Goal: Task Accomplishment & Management: Complete application form

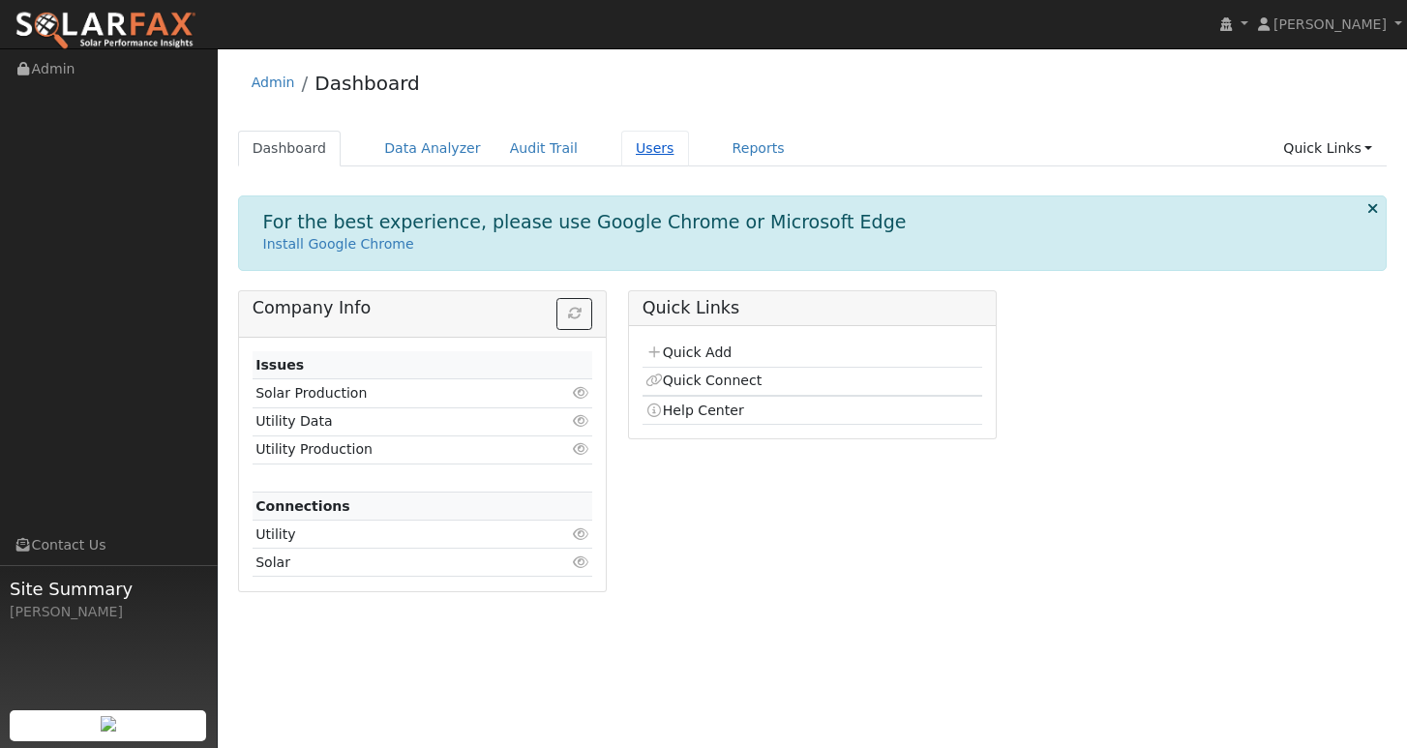
click at [644, 157] on link "Users" at bounding box center [655, 149] width 68 height 36
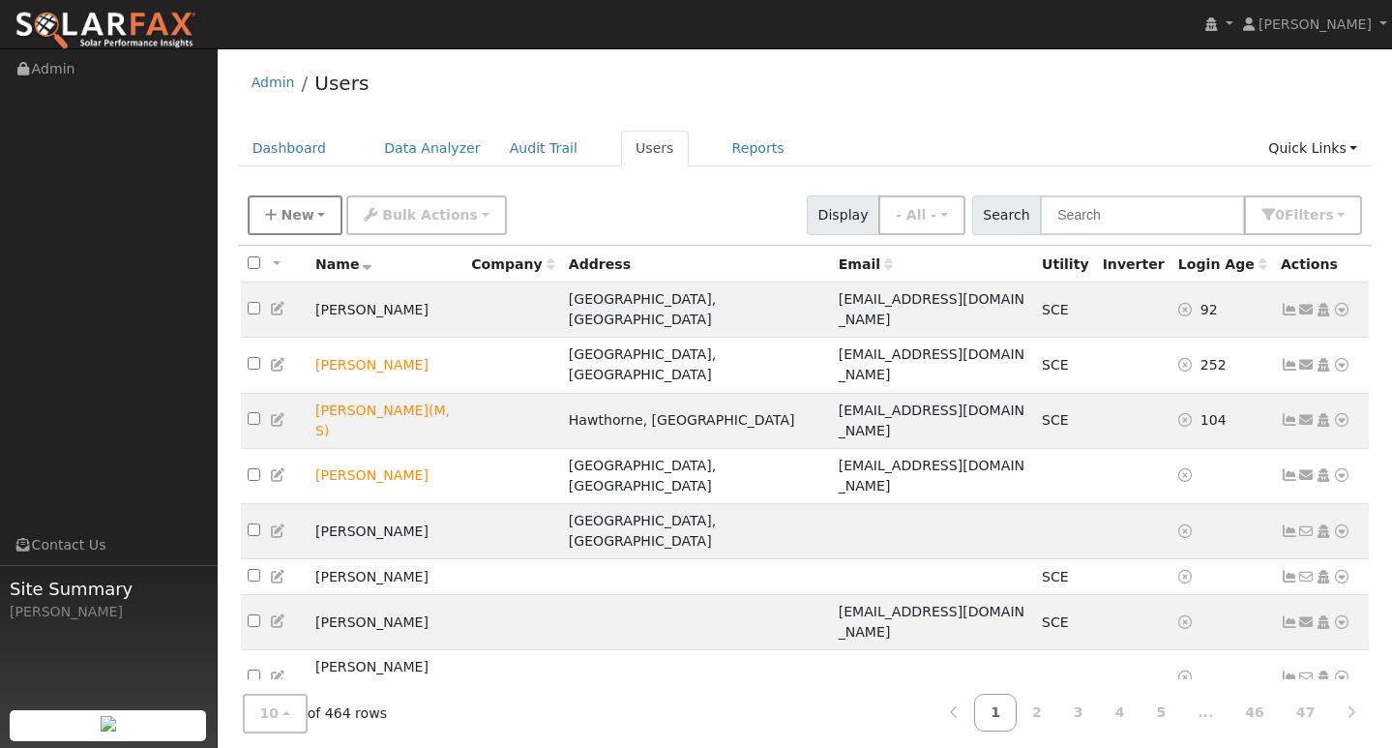
click at [303, 218] on span "New" at bounding box center [297, 214] width 33 height 15
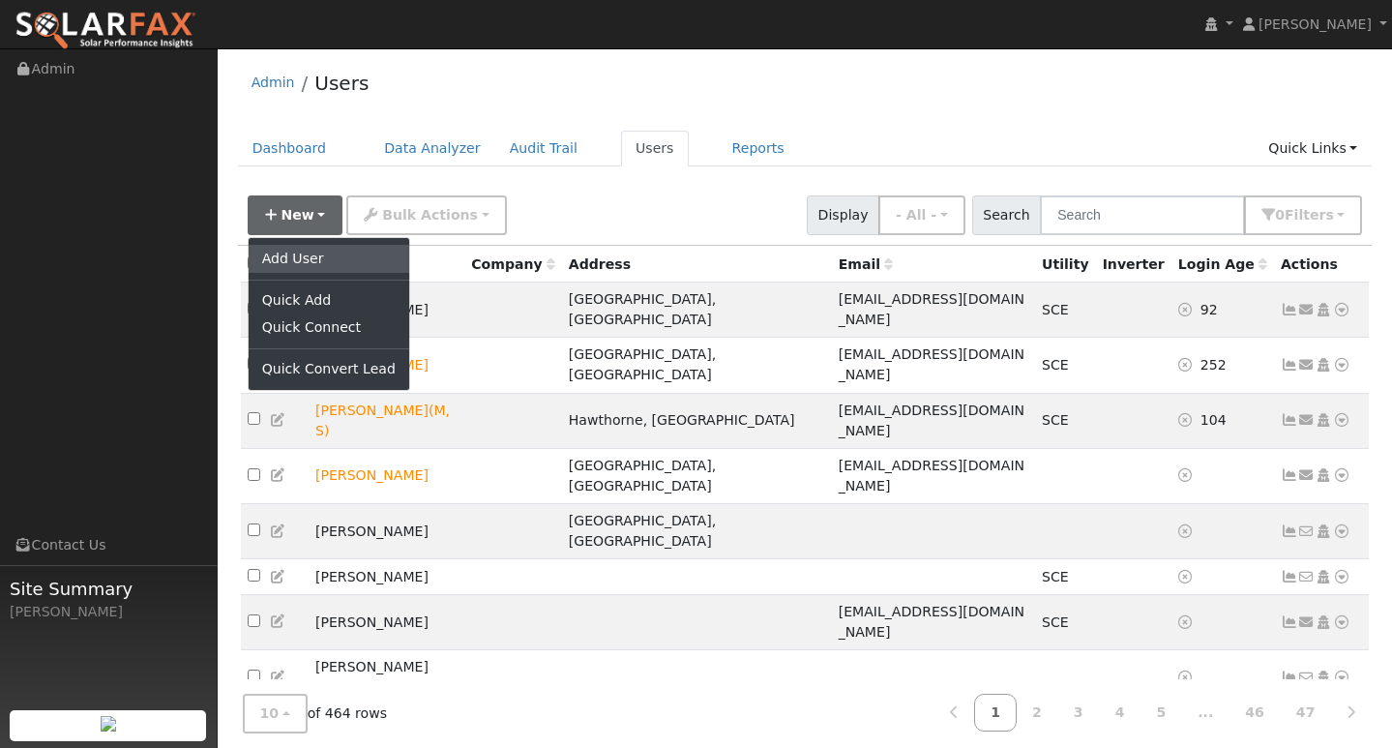
click at [306, 253] on link "Add User" at bounding box center [329, 258] width 161 height 27
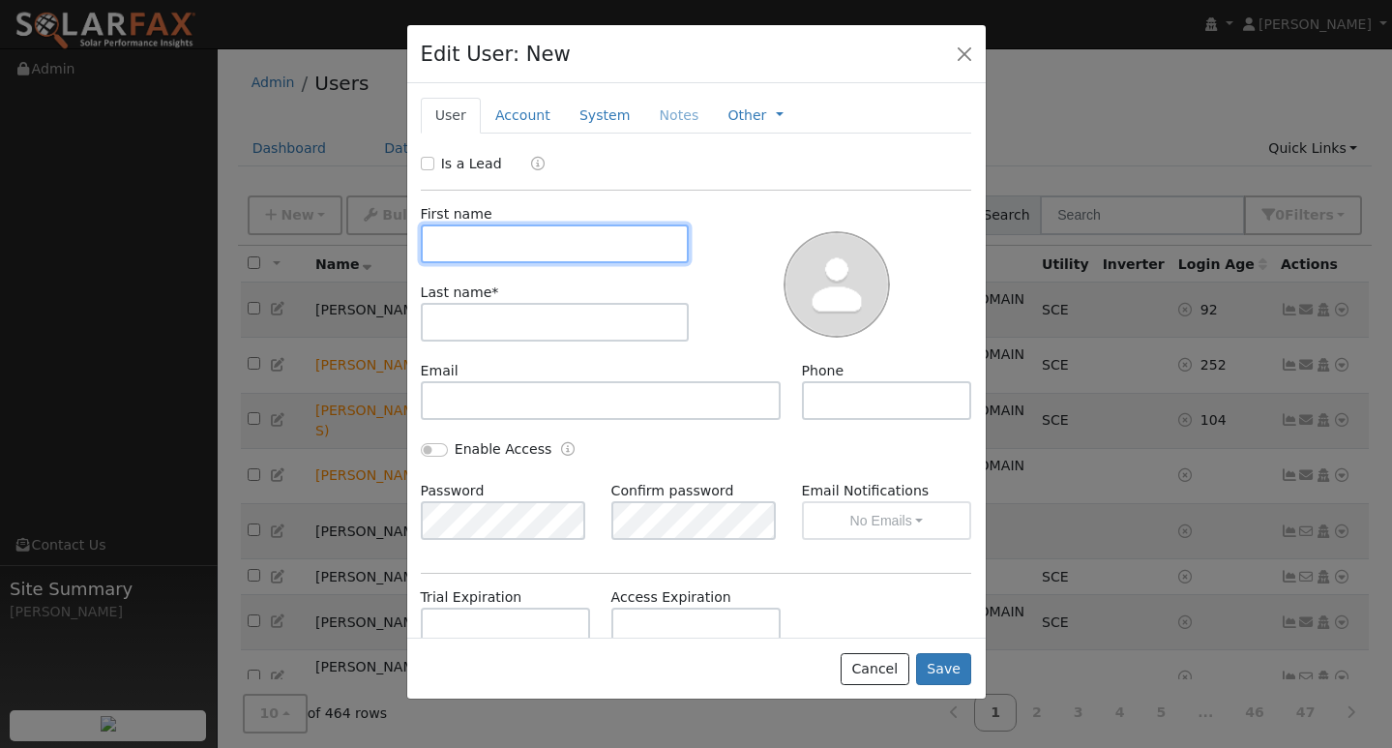
click at [506, 249] on input "text" at bounding box center [555, 243] width 269 height 39
type input "ANA"
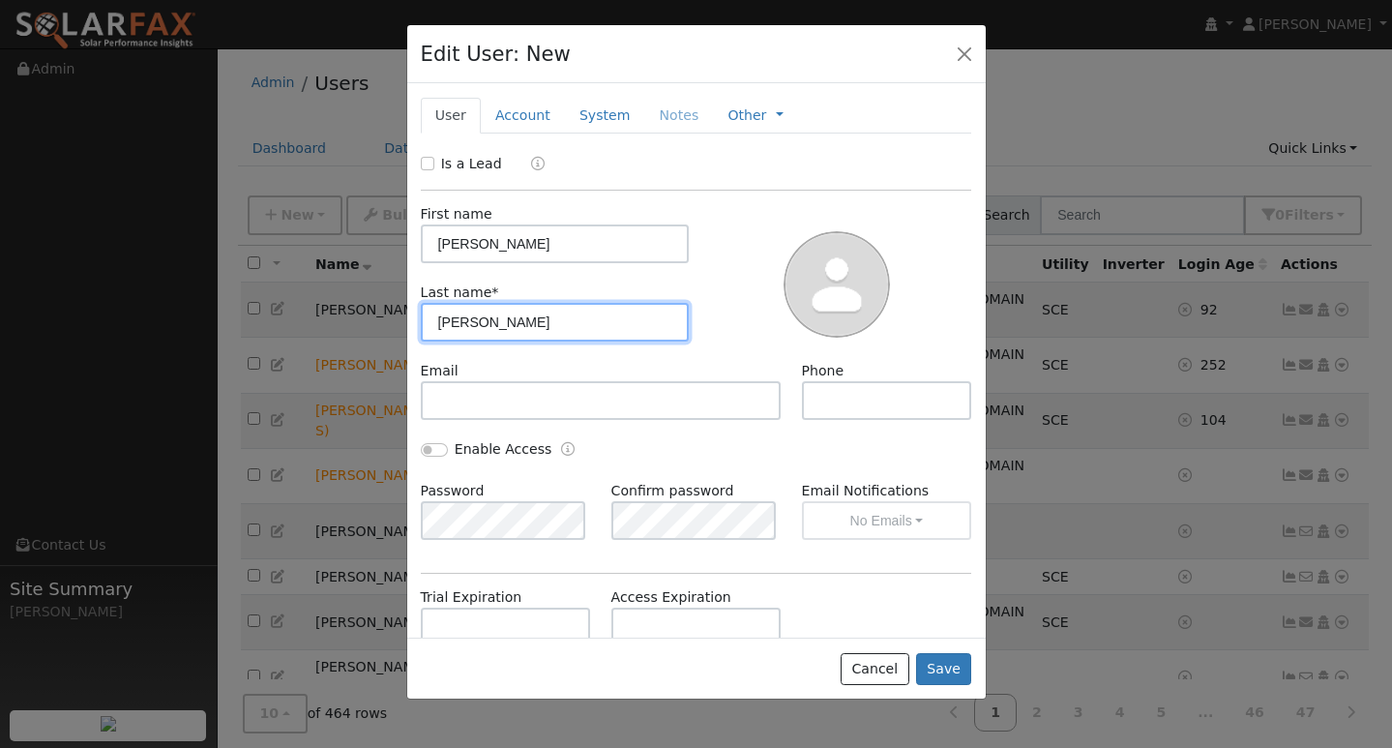
type input "CEBALLOS"
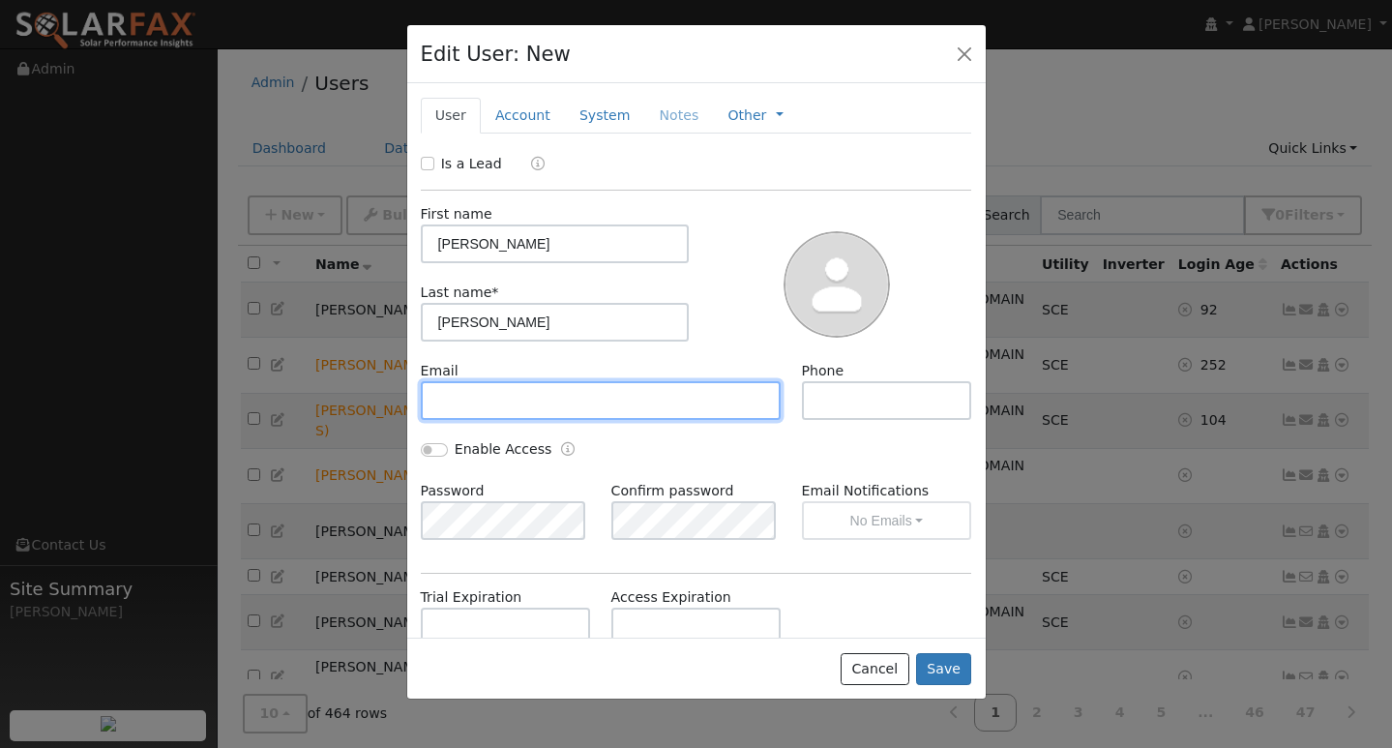
paste input "Ana Ceballos"
type input "Ana Ceballos"
click at [621, 390] on input "Ana Ceballos" at bounding box center [601, 400] width 361 height 39
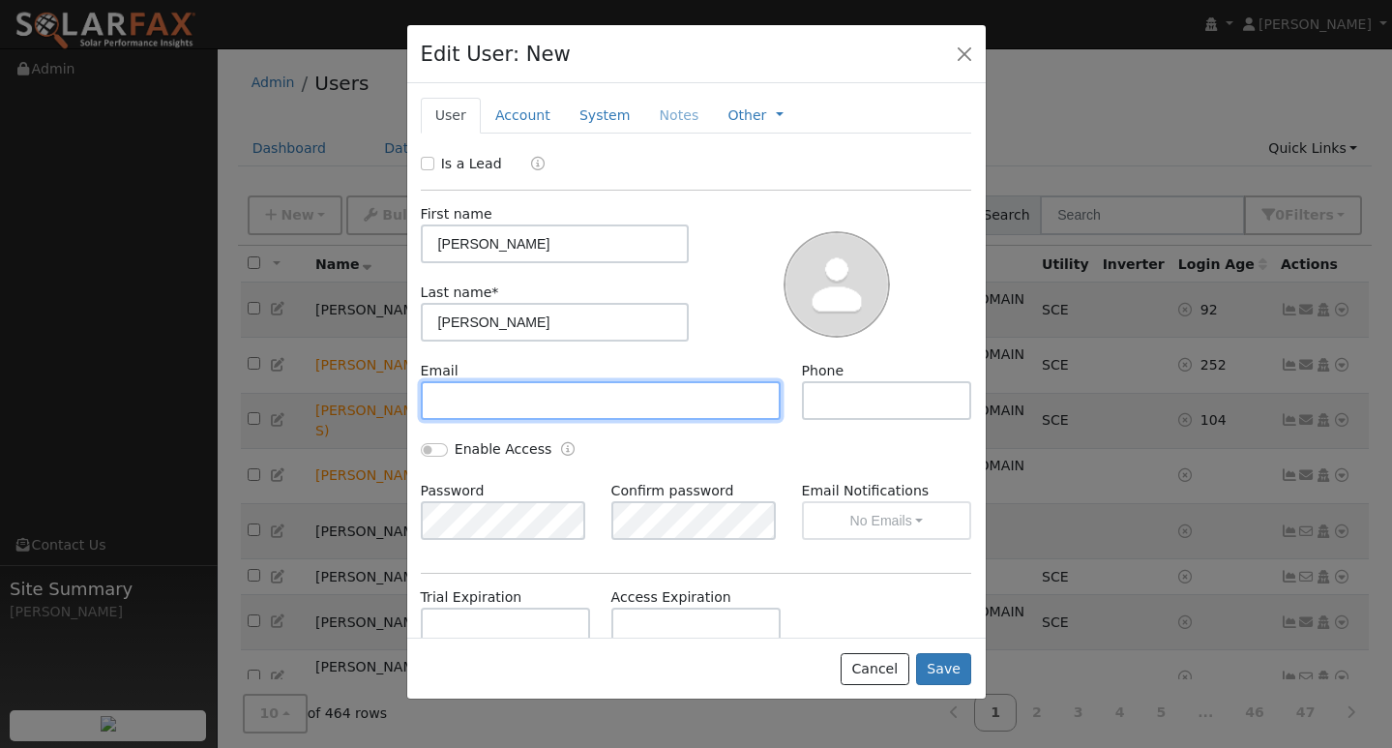
paste input "anayancy120682@gmail.com"
type input "anayancy120682@gmail.com"
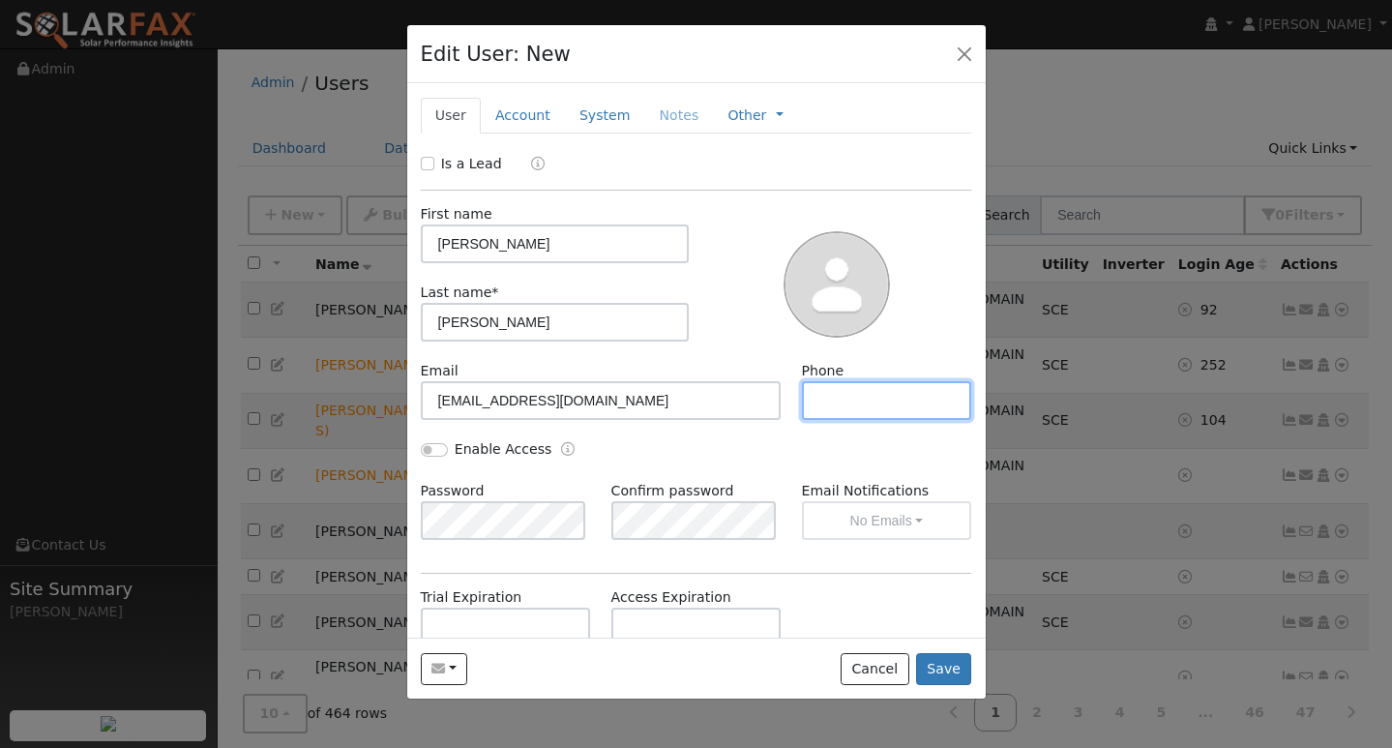
paste input "5593069706"
type input "5593069706"
click at [944, 675] on button "Save" at bounding box center [944, 669] width 56 height 33
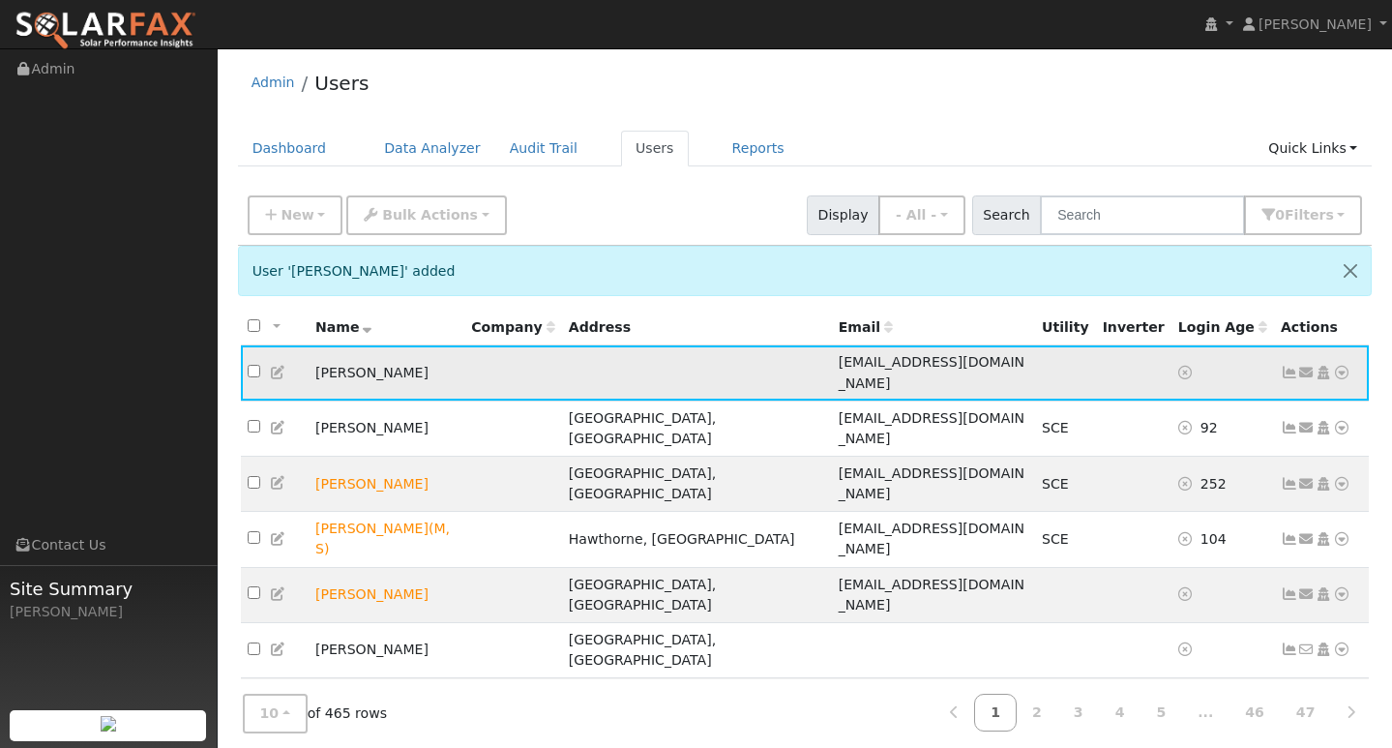
click at [1338, 367] on icon at bounding box center [1341, 373] width 17 height 14
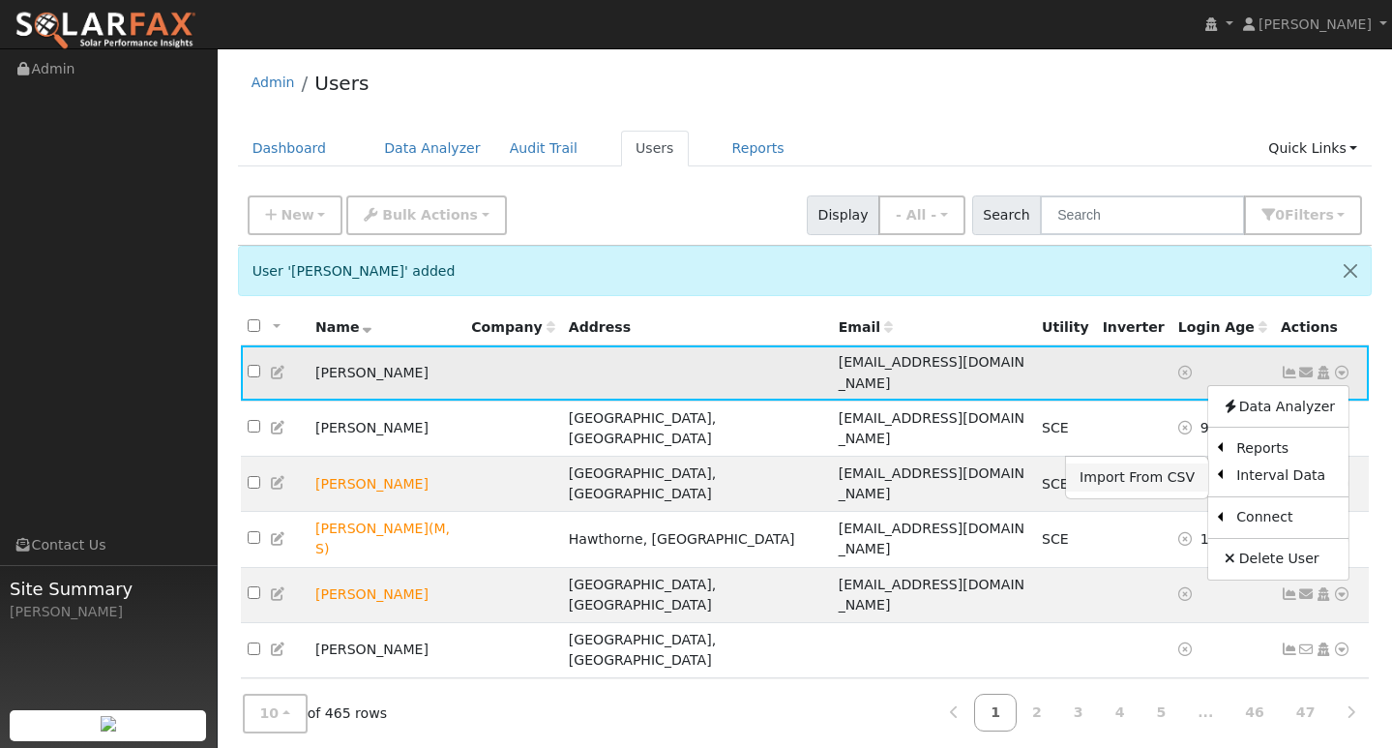
click at [1147, 469] on link "Import From CSV" at bounding box center [1137, 476] width 142 height 27
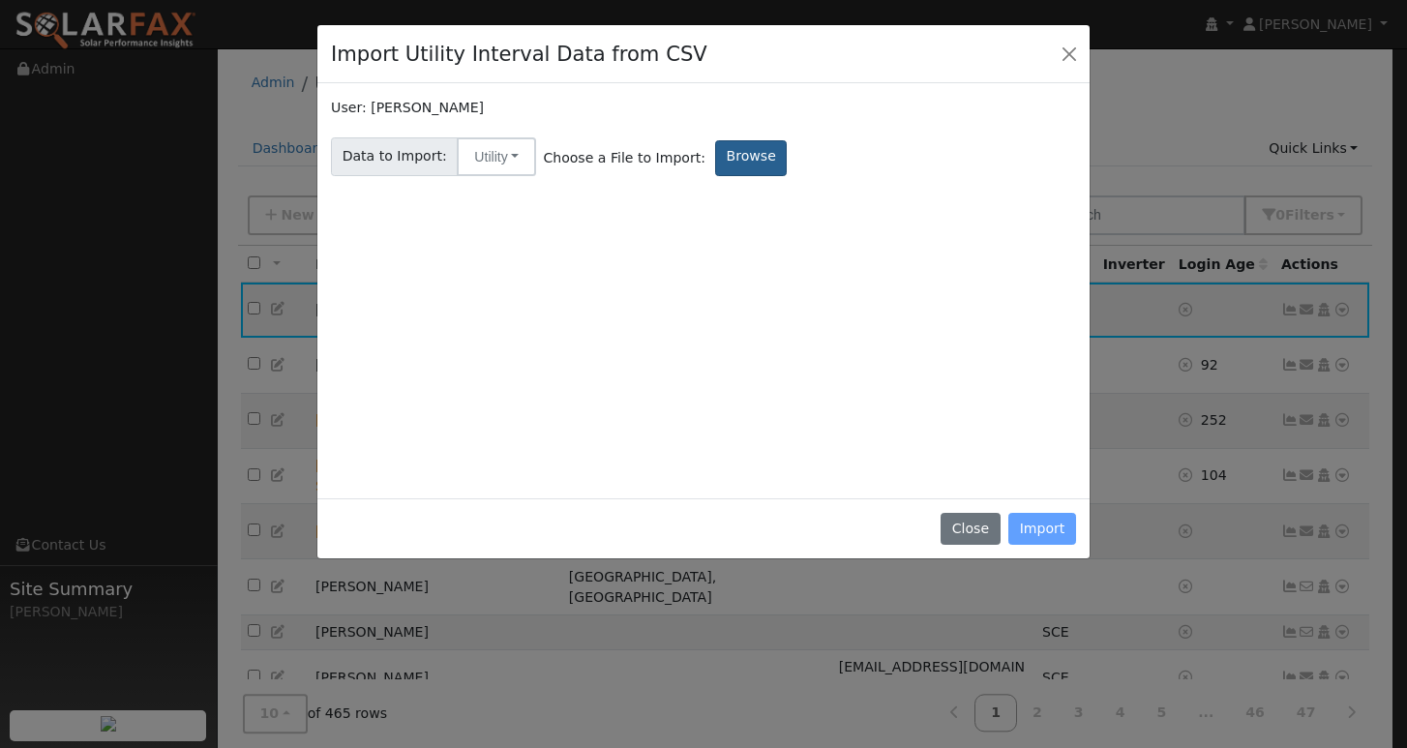
click at [739, 152] on label "Browse" at bounding box center [751, 158] width 72 height 36
click at [0, 0] on input "Browse" at bounding box center [0, 0] width 0 height 0
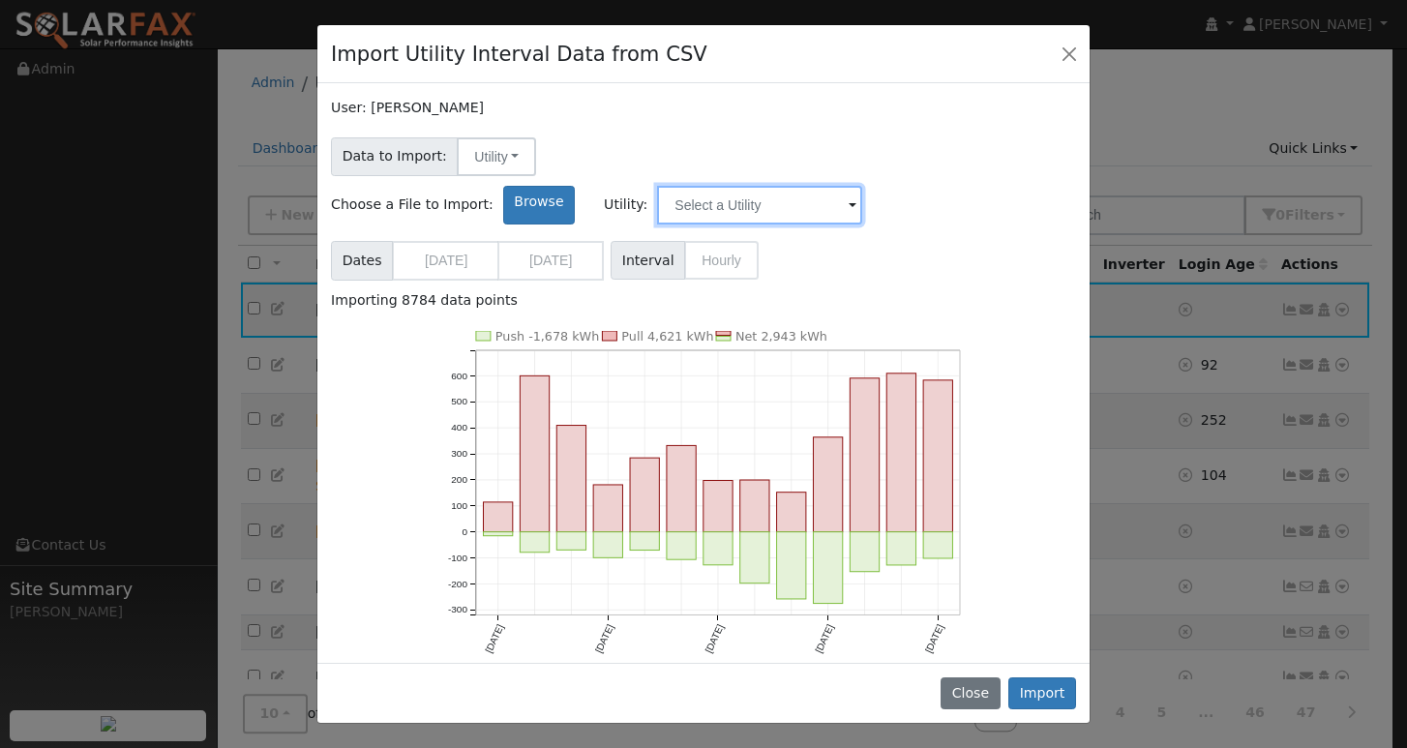
click at [862, 186] on input "text" at bounding box center [759, 205] width 205 height 39
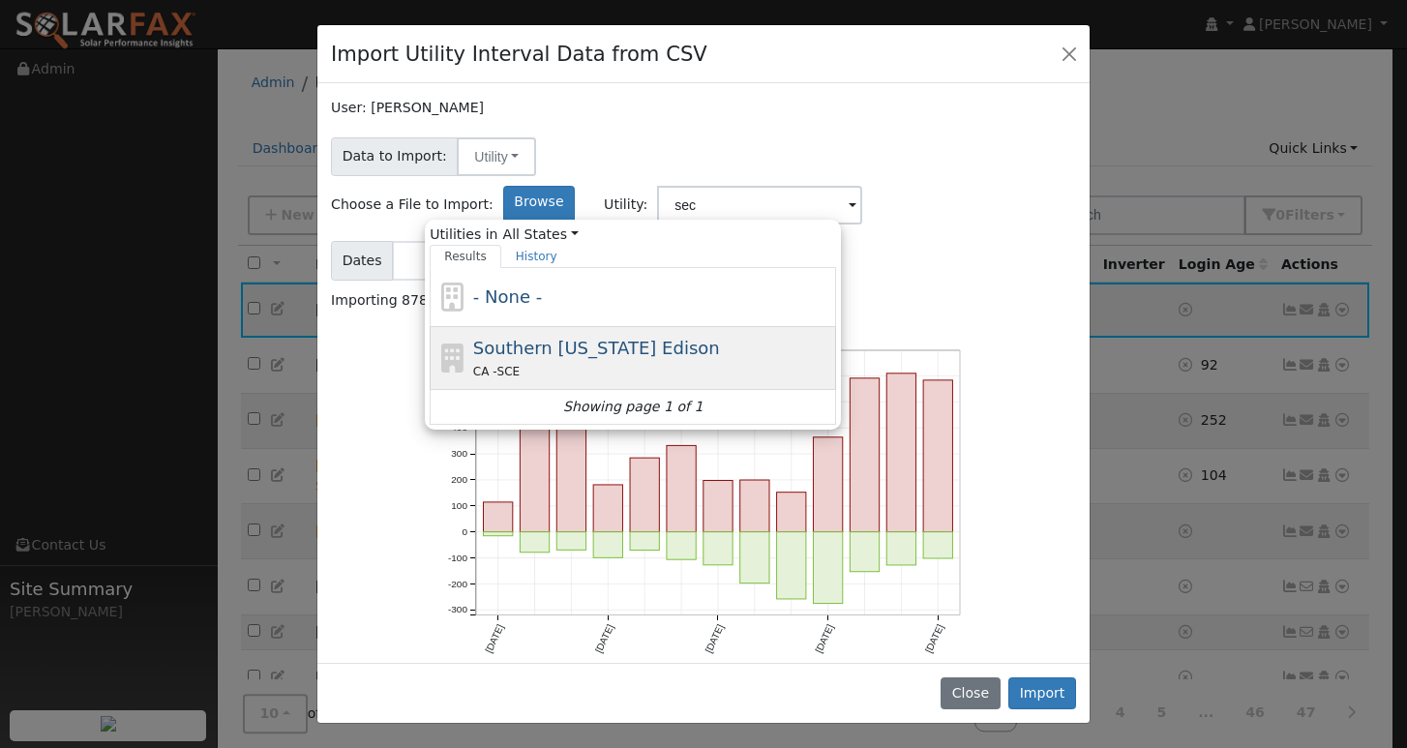
drag, startPoint x: 975, startPoint y: 170, endPoint x: 823, endPoint y: 318, distance: 212.1
click at [823, 361] on div "CA - SCE" at bounding box center [652, 371] width 359 height 20
type input "Southern California Edison"
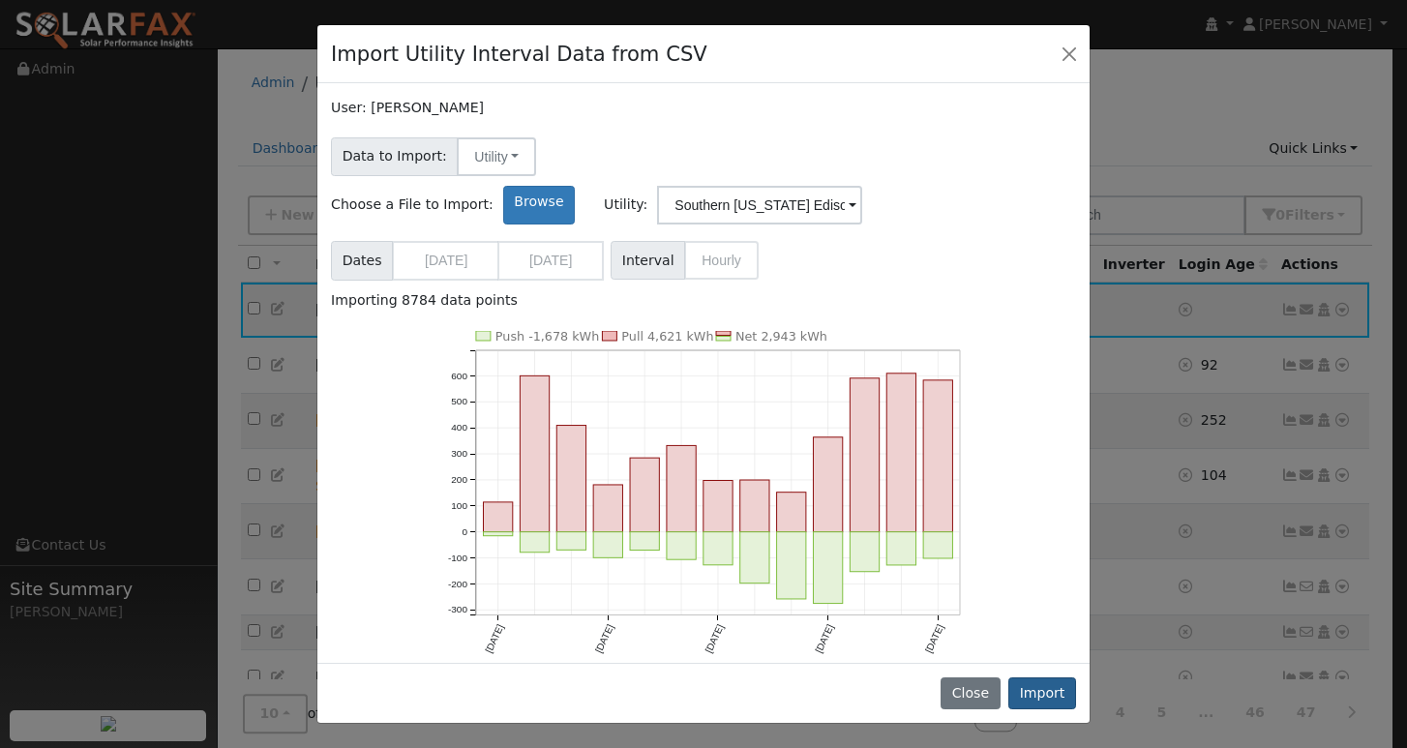
click at [1059, 690] on button "Import" at bounding box center [1042, 693] width 68 height 33
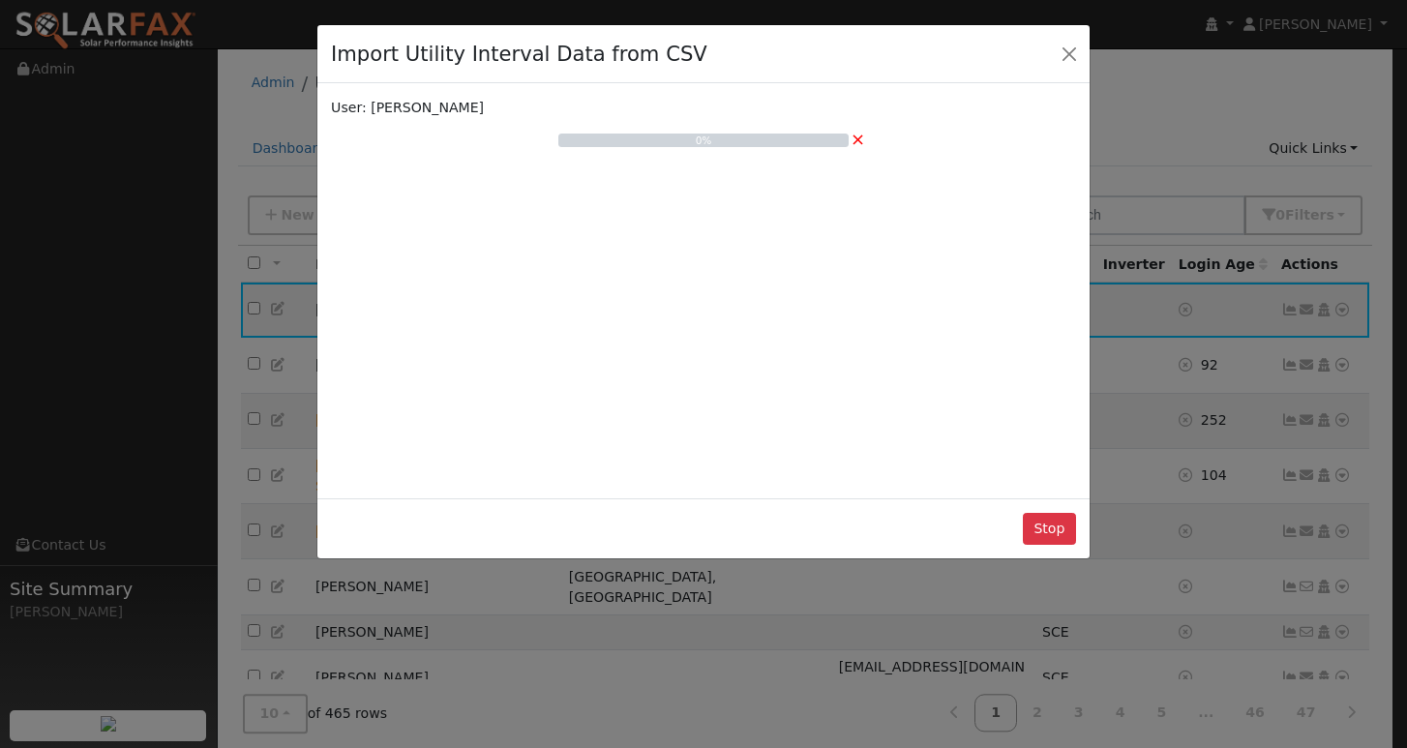
click at [856, 0] on div "Import Utility Interval Data from CSV User: ANA CEBALLOS 0% × Stop" at bounding box center [703, 374] width 1407 height 748
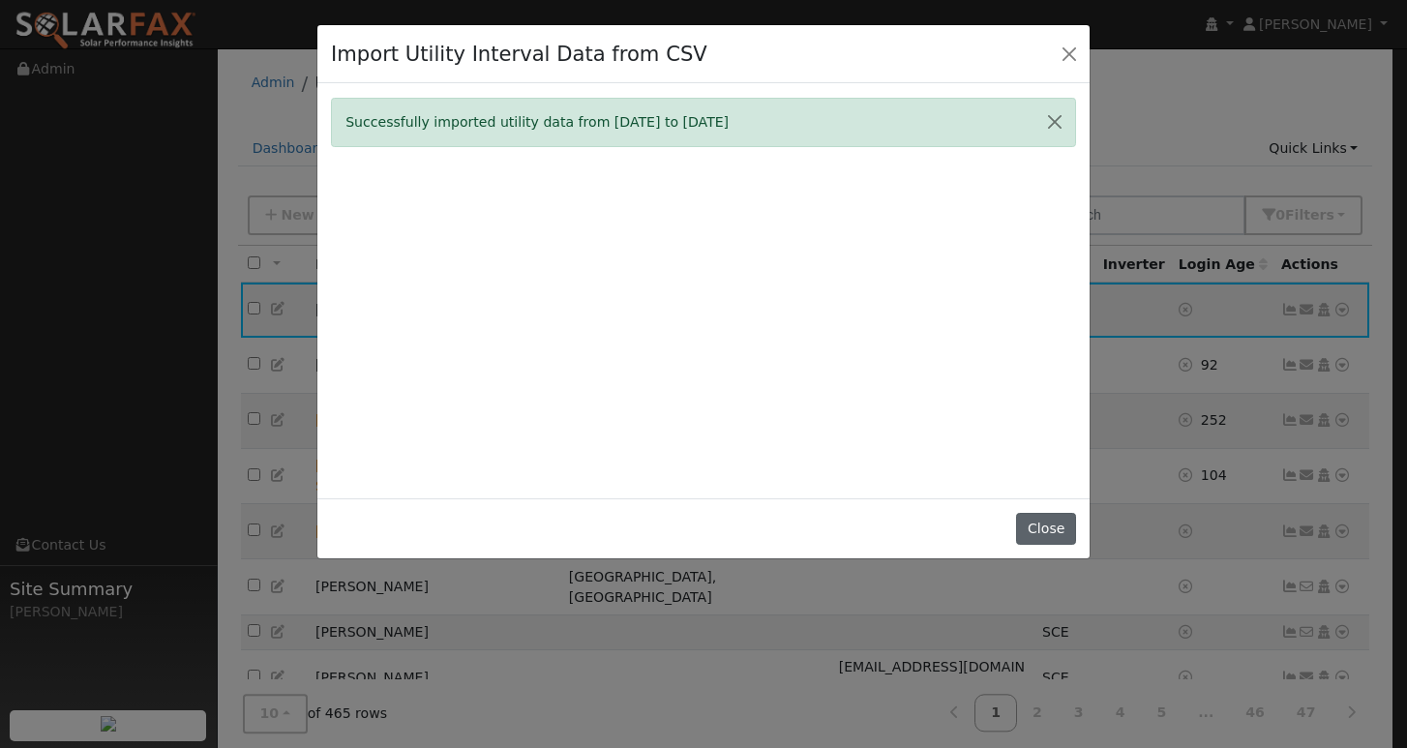
click at [1054, 535] on button "Close" at bounding box center [1045, 529] width 59 height 33
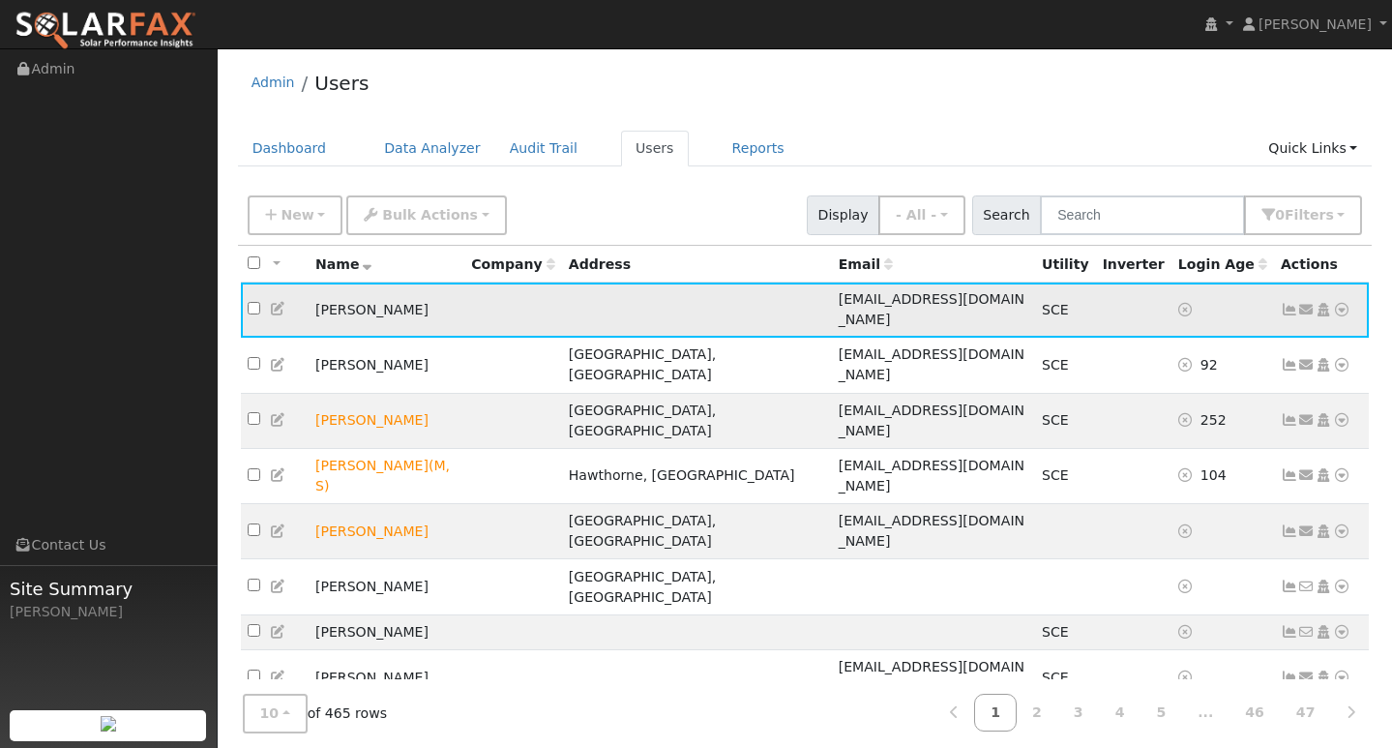
click at [1290, 303] on icon at bounding box center [1289, 310] width 17 height 14
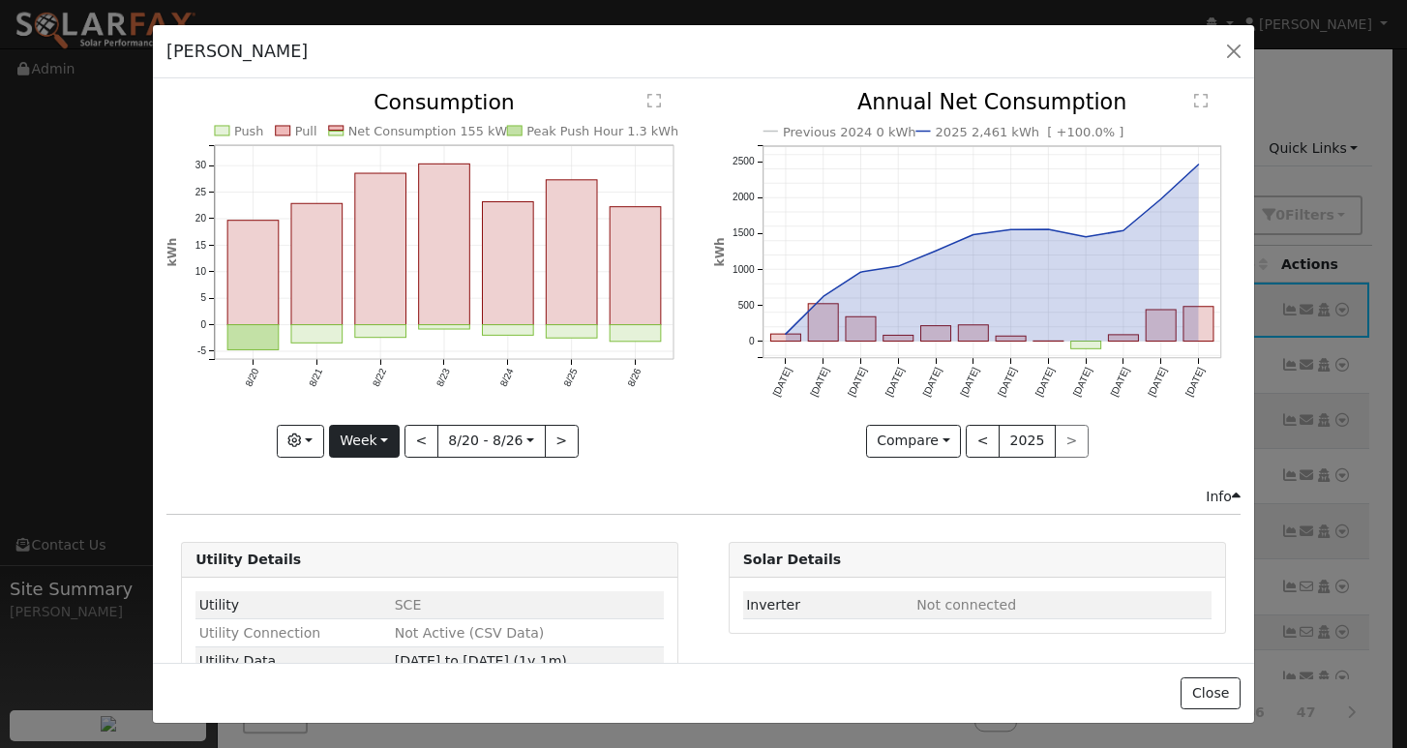
click at [366, 430] on button "Week" at bounding box center [364, 441] width 71 height 33
click at [364, 561] on link "Year" at bounding box center [397, 561] width 134 height 27
type input "2024-08-01"
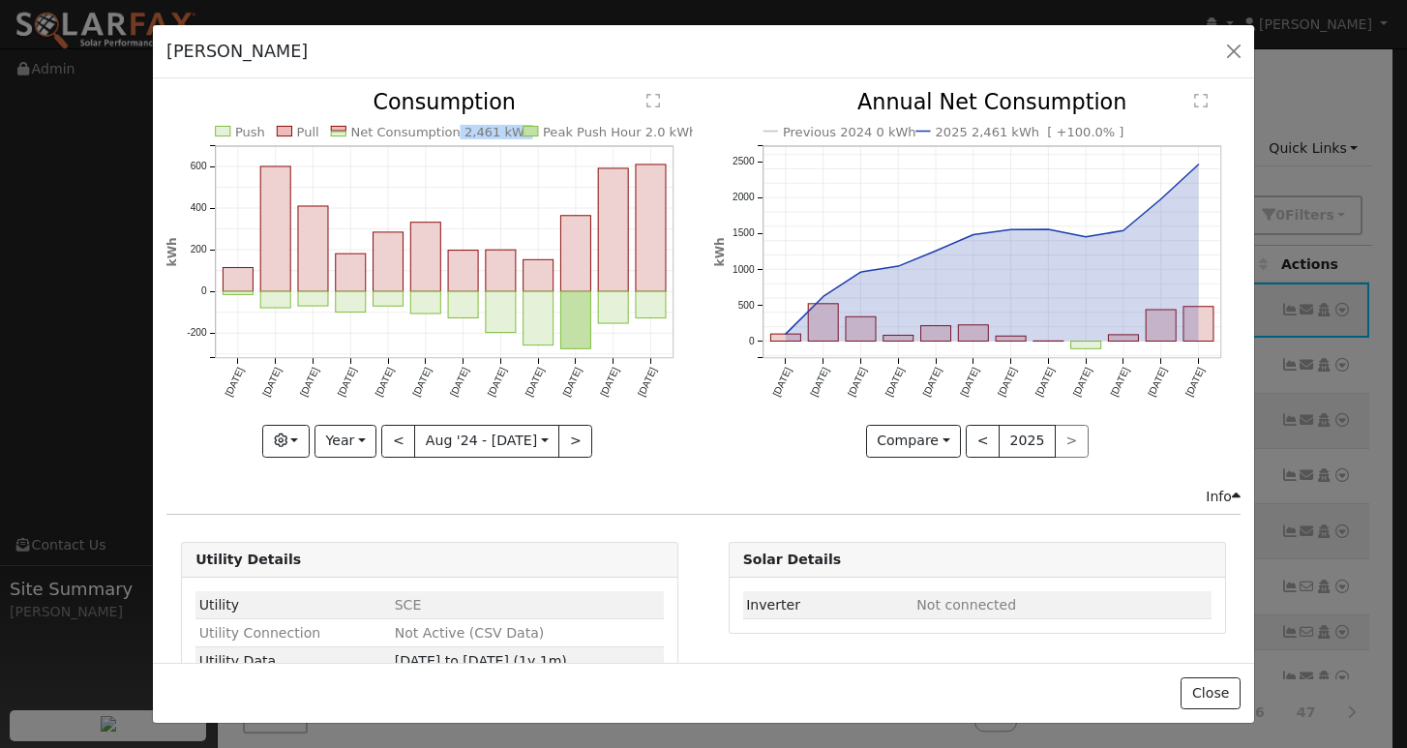
drag, startPoint x: 444, startPoint y: 133, endPoint x: 504, endPoint y: 133, distance: 60.0
click at [504, 133] on text "Net Consumption 2,461 kWh" at bounding box center [442, 132] width 182 height 15
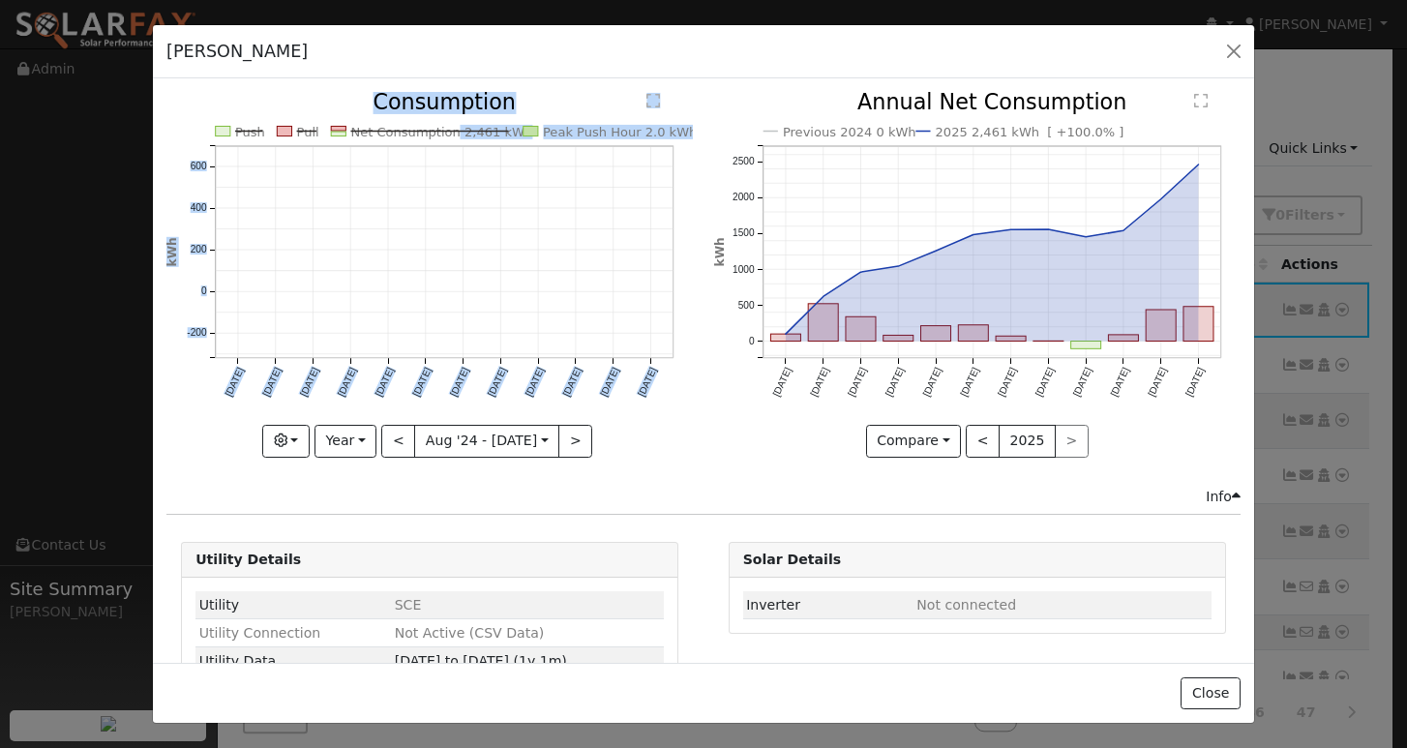
drag, startPoint x: 443, startPoint y: 133, endPoint x: 507, endPoint y: 133, distance: 63.9
click at [507, 133] on icon "Push Pull Net Consumption 2,461 kWh Peak Push Hour 2.0 kWh Aug '24 Sep '24 Oct …" at bounding box center [429, 268] width 526 height 352
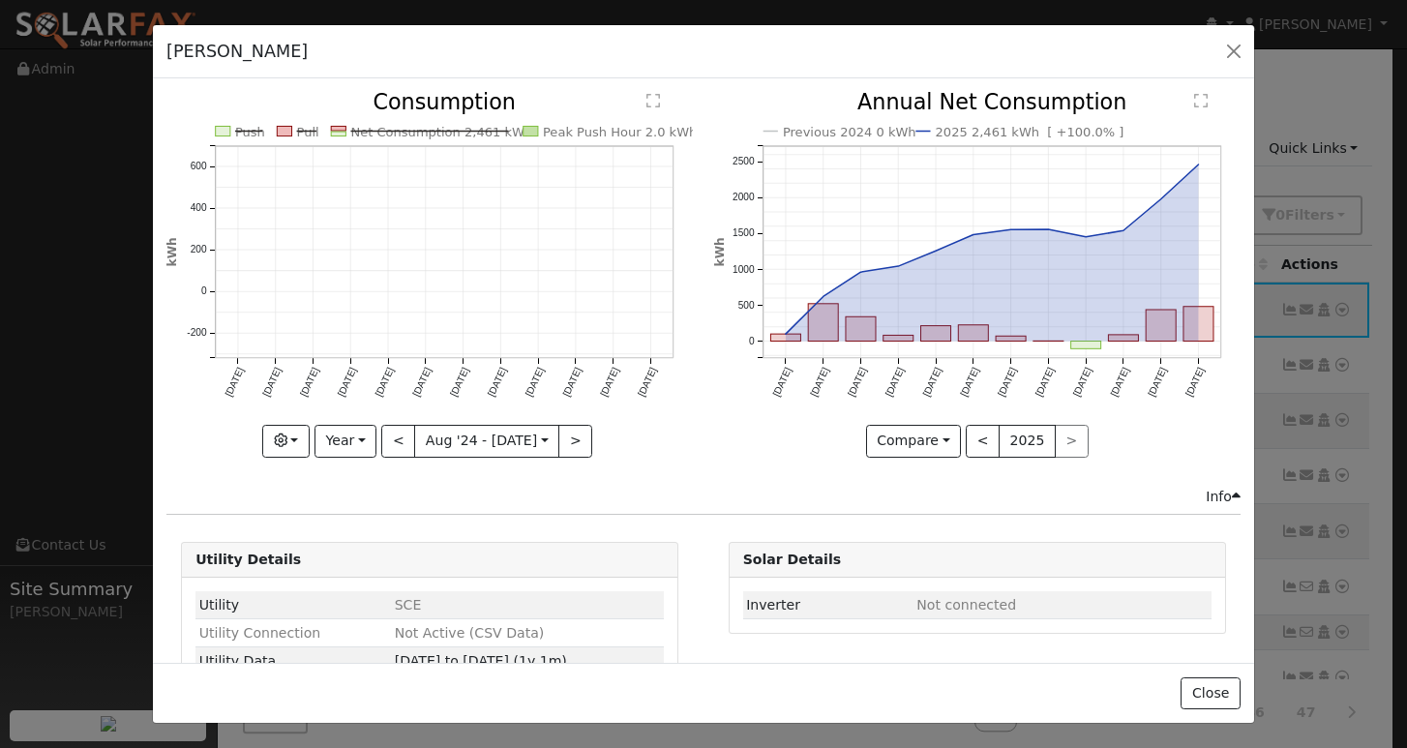
click at [565, 87] on div "Issue History Date By Flag Comment Type No Issue History Push Pull Net Consumpt…" at bounding box center [703, 369] width 1101 height 583
copy text "2,461 kWh"
drag, startPoint x: 448, startPoint y: 133, endPoint x: 503, endPoint y: 133, distance: 55.1
click at [503, 133] on text "Net Consumption 2,461 kWh" at bounding box center [442, 132] width 182 height 15
